Goal: Information Seeking & Learning: Learn about a topic

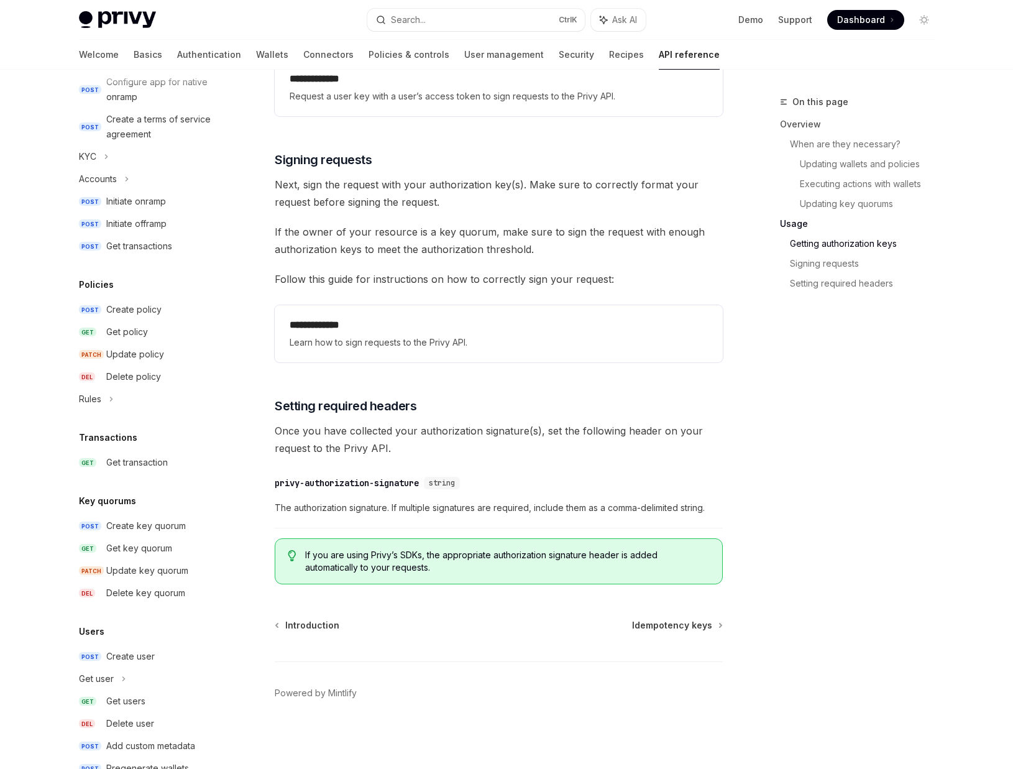
scroll to position [515, 0]
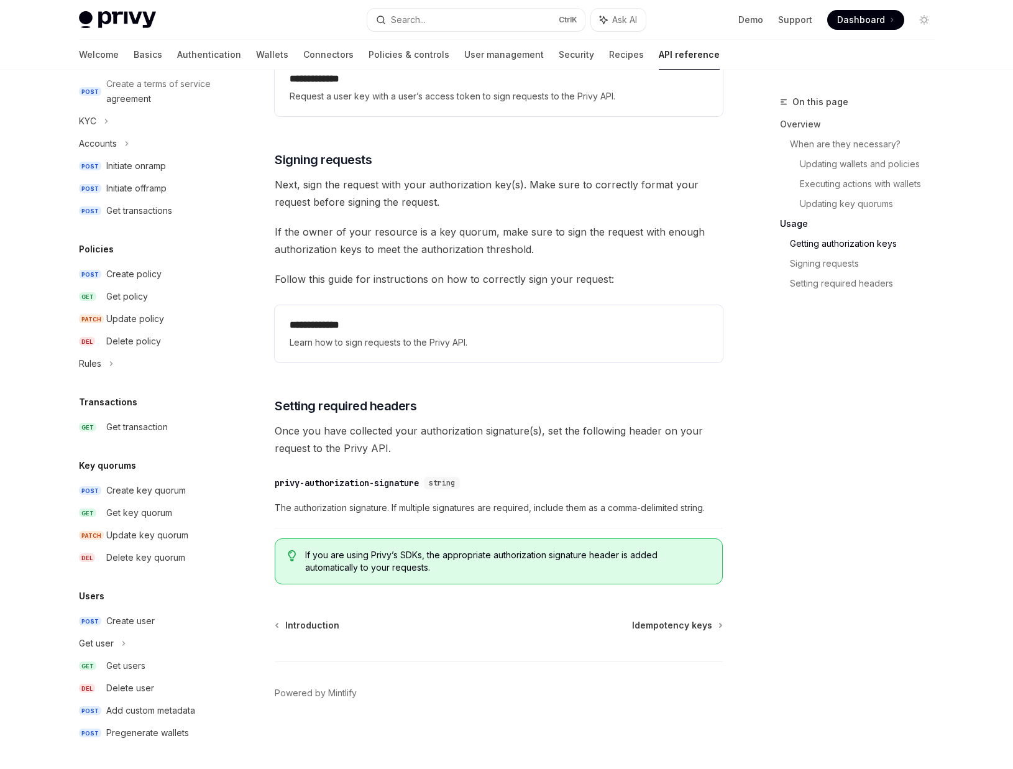
click at [329, 556] on span "If you are using Privy’s SDKs, the appropriate authorization signature header i…" at bounding box center [507, 561] width 405 height 25
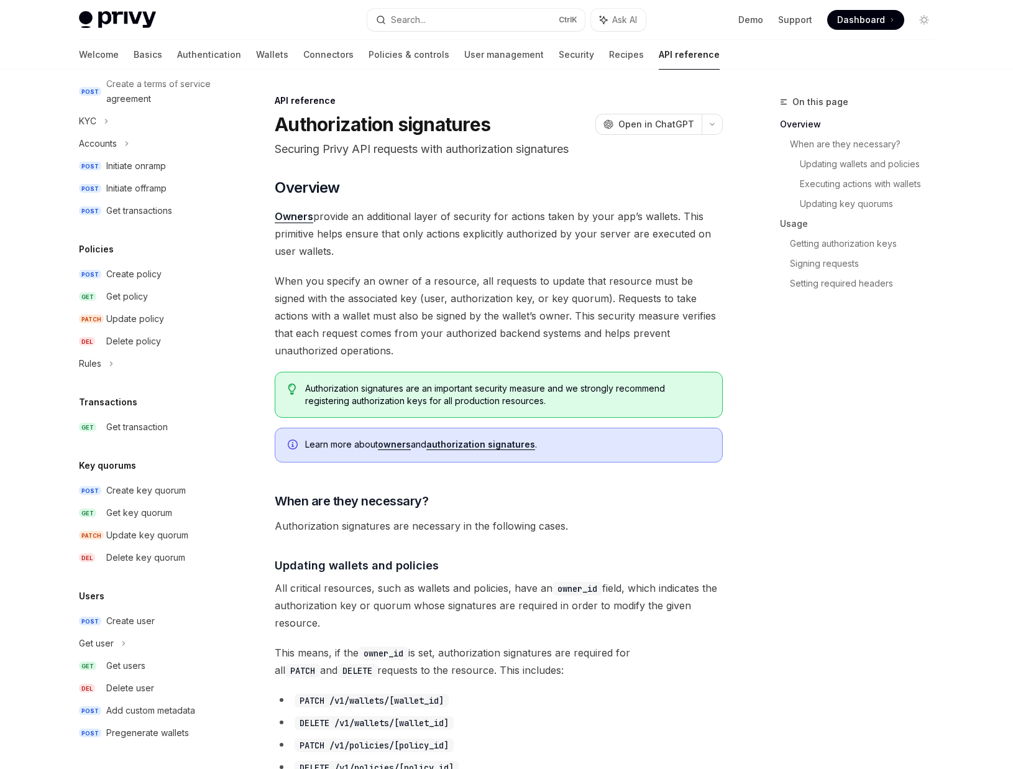
scroll to position [0, 0]
click at [177, 48] on link "Authentication" at bounding box center [209, 55] width 64 height 30
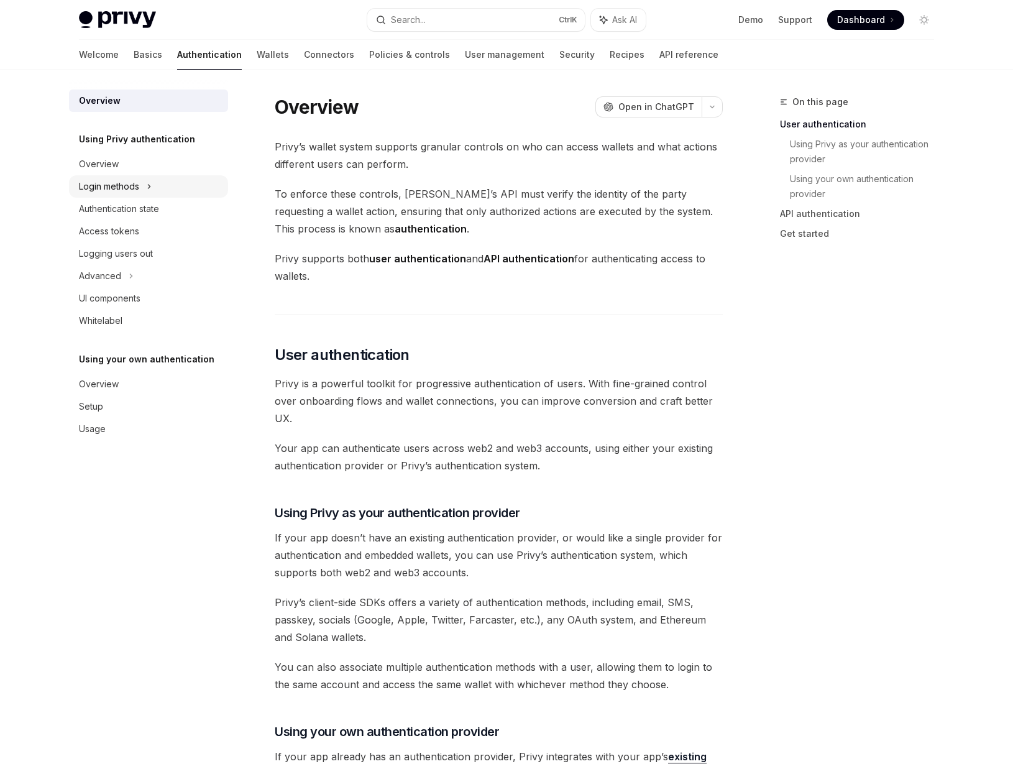
click at [107, 180] on div "Login methods" at bounding box center [109, 186] width 60 height 15
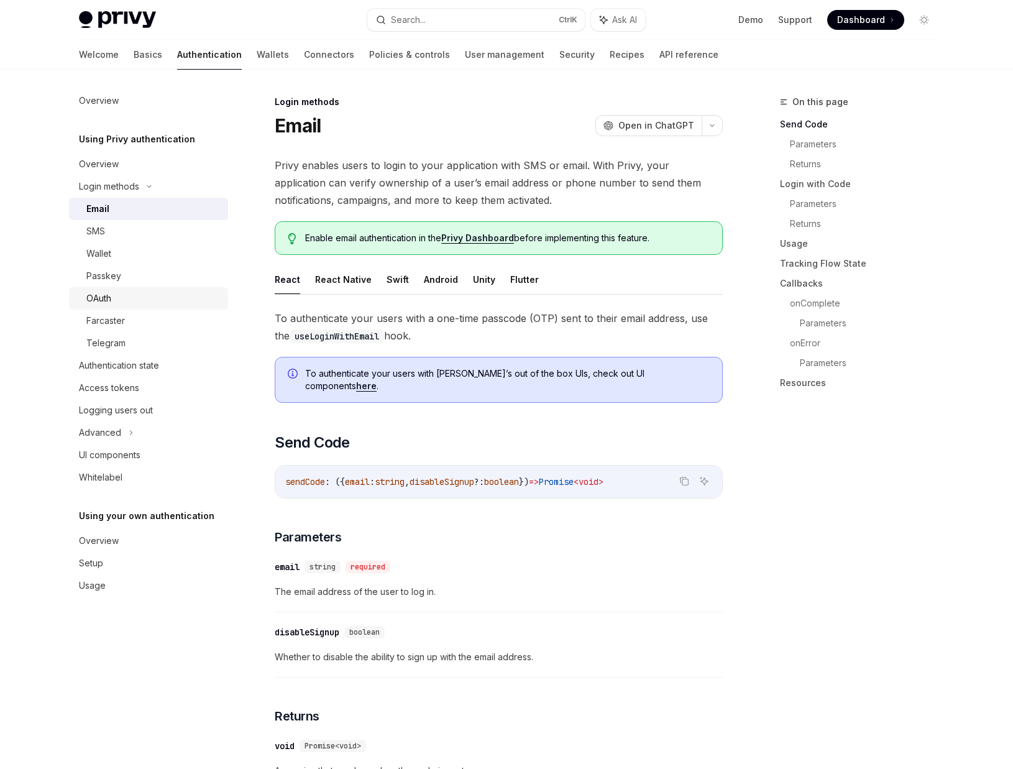
click at [117, 301] on div "OAuth" at bounding box center [153, 298] width 134 height 15
type textarea "*"
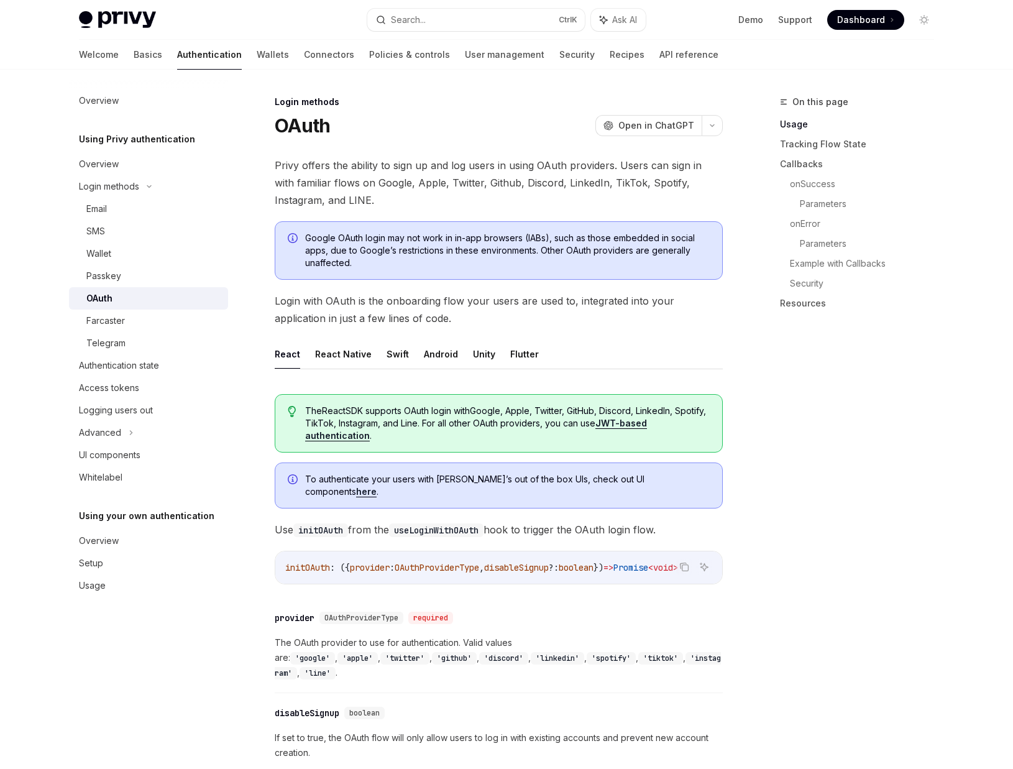
click at [364, 318] on span "Login with OAuth is the onboarding flow your users are used to, integrated into…" at bounding box center [499, 309] width 448 height 35
